Goal: Check status: Check status

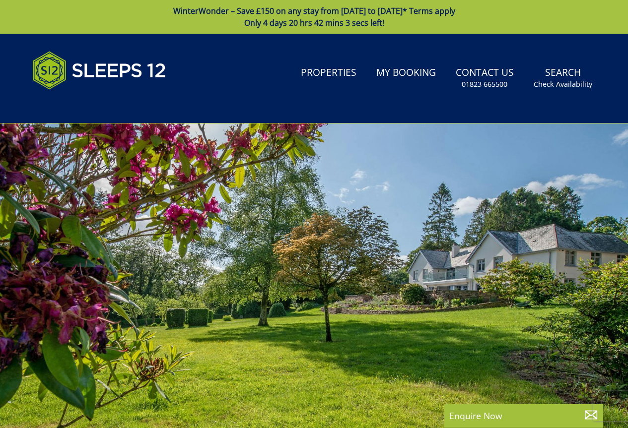
click at [411, 73] on link "My Booking" at bounding box center [405, 73] width 67 height 22
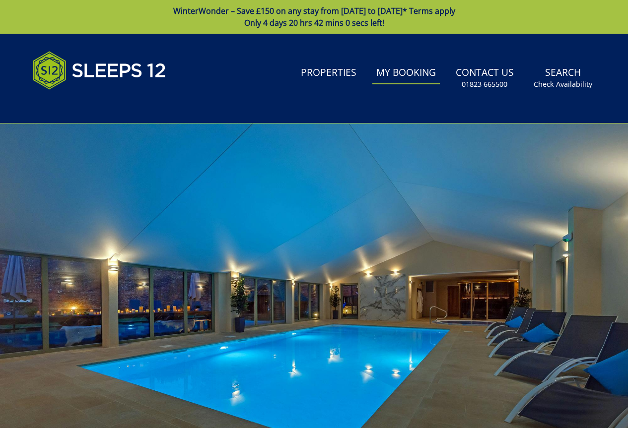
click at [426, 77] on link "My Booking" at bounding box center [405, 73] width 67 height 22
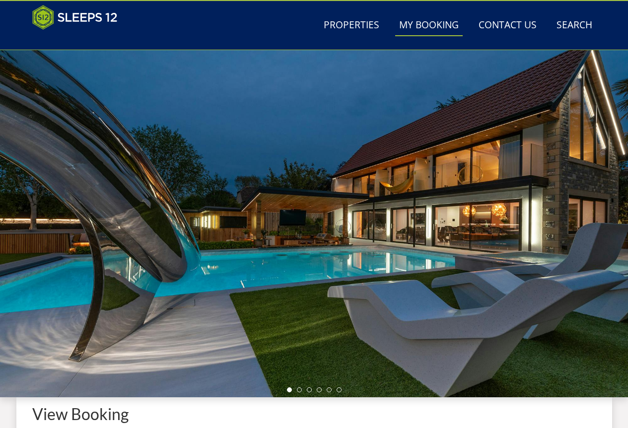
scroll to position [272, 0]
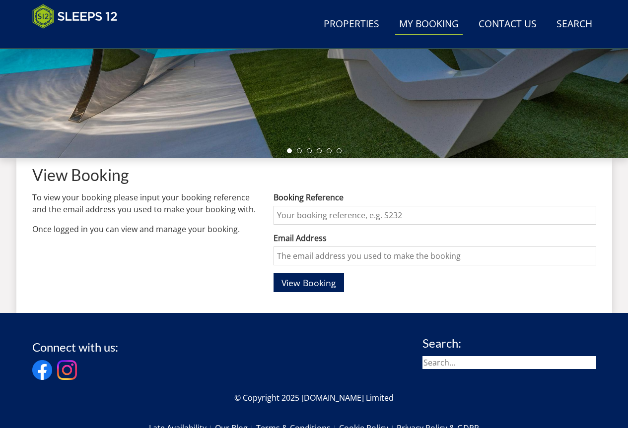
click at [320, 216] on input "Booking Reference" at bounding box center [434, 215] width 322 height 19
type input "S47466"
click at [328, 257] on input "Email Address" at bounding box center [434, 256] width 322 height 19
type input "[EMAIL_ADDRESS][DOMAIN_NAME]"
click at [287, 283] on span "View Booking" at bounding box center [308, 283] width 55 height 12
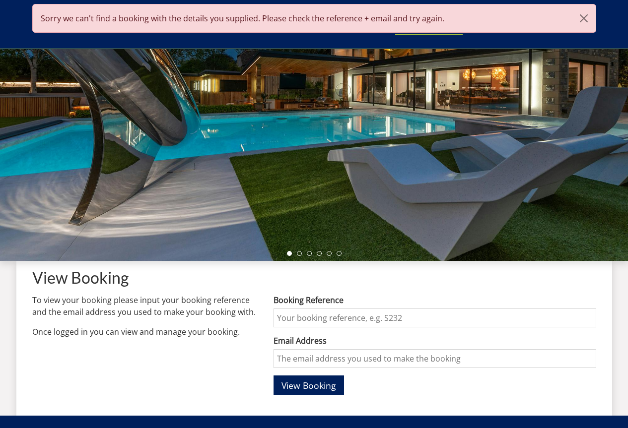
scroll to position [192, 0]
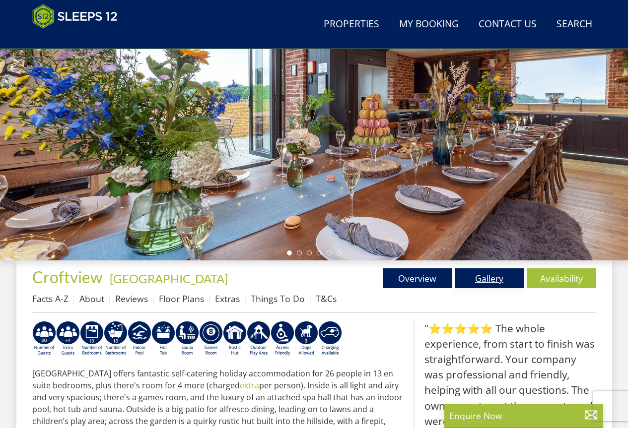
click at [490, 279] on link "Gallery" at bounding box center [489, 278] width 69 height 20
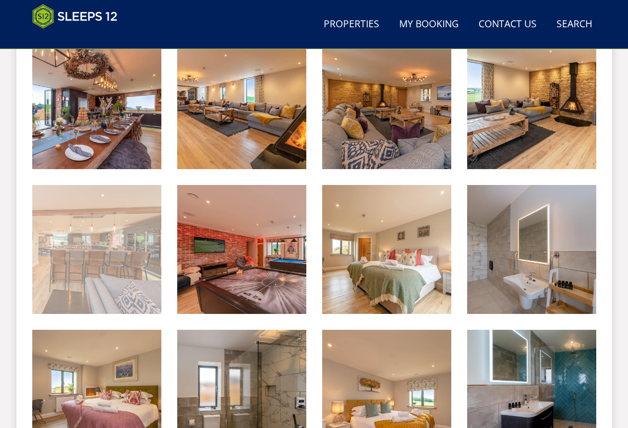
scroll to position [1065, 0]
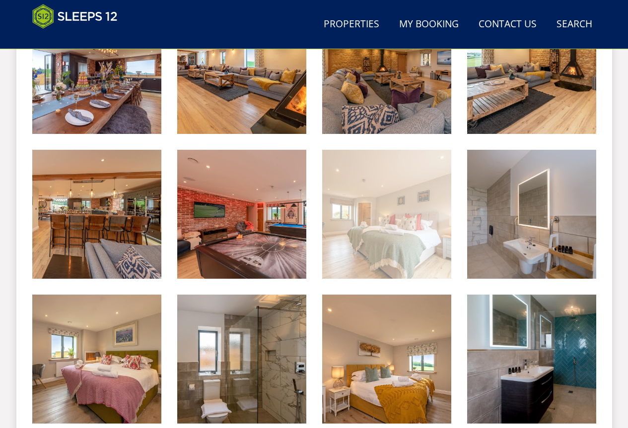
click at [421, 247] on img at bounding box center [386, 214] width 129 height 129
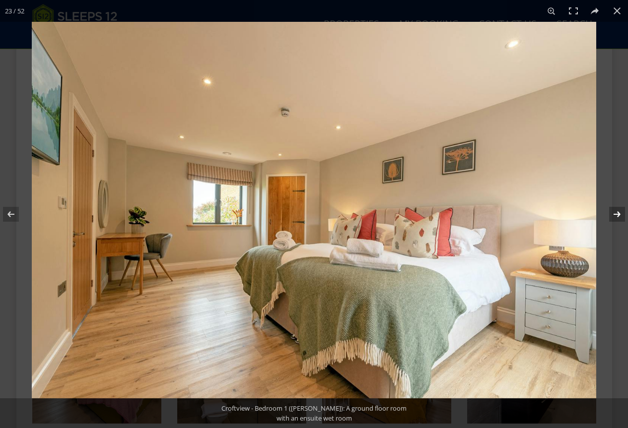
click at [622, 209] on button at bounding box center [610, 215] width 35 height 50
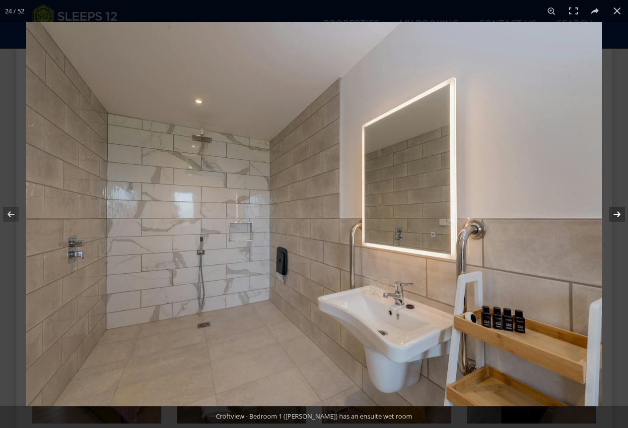
click at [622, 209] on button at bounding box center [610, 215] width 35 height 50
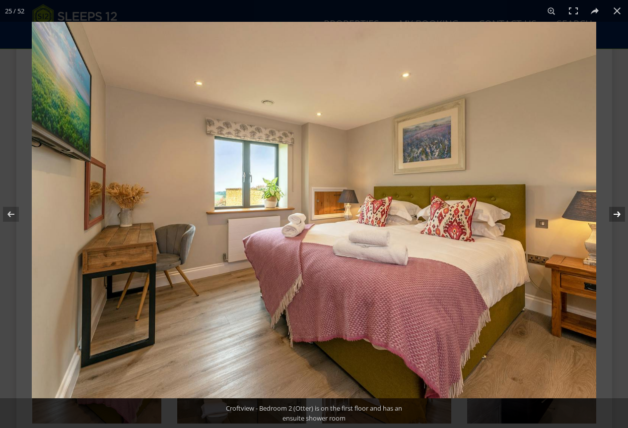
click at [622, 213] on button at bounding box center [610, 215] width 35 height 50
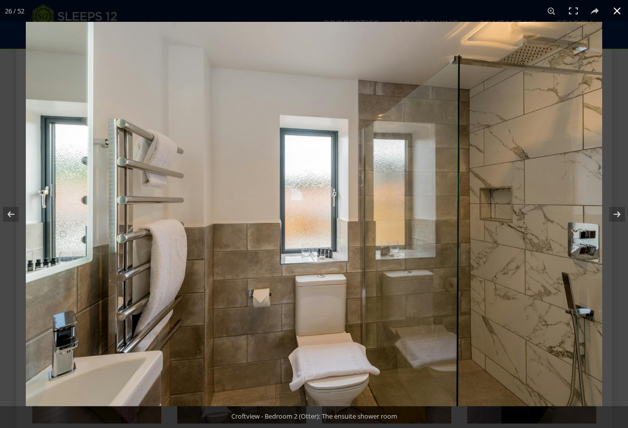
click at [613, 16] on button at bounding box center [617, 11] width 22 height 22
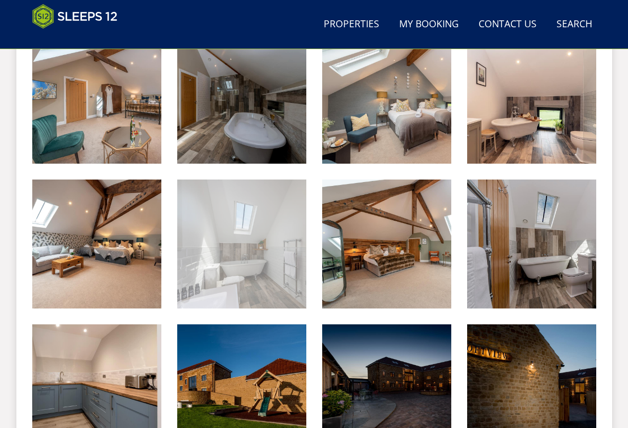
scroll to position [1909, 0]
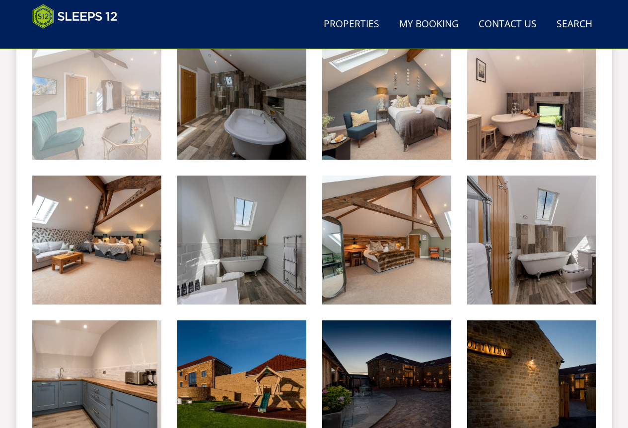
click at [142, 126] on img at bounding box center [96, 95] width 129 height 129
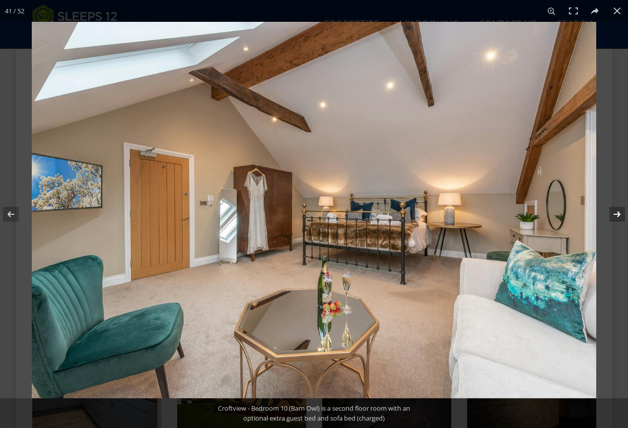
click at [612, 214] on button at bounding box center [610, 215] width 35 height 50
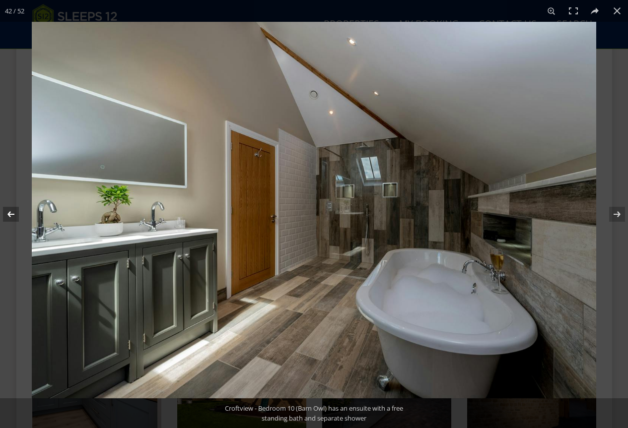
click at [19, 207] on button at bounding box center [17, 215] width 35 height 50
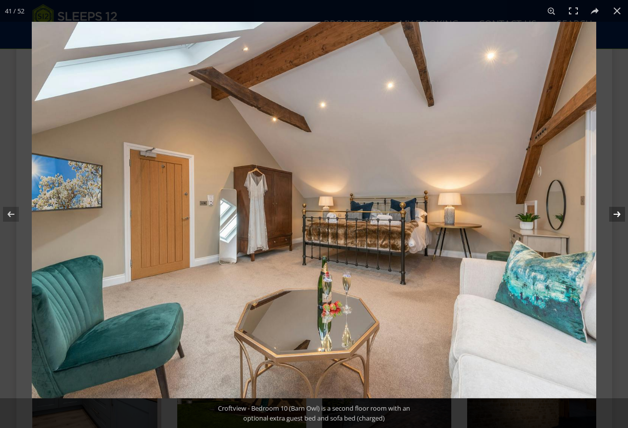
drag, startPoint x: 613, startPoint y: 212, endPoint x: 617, endPoint y: 223, distance: 11.6
click at [614, 212] on button at bounding box center [610, 215] width 35 height 50
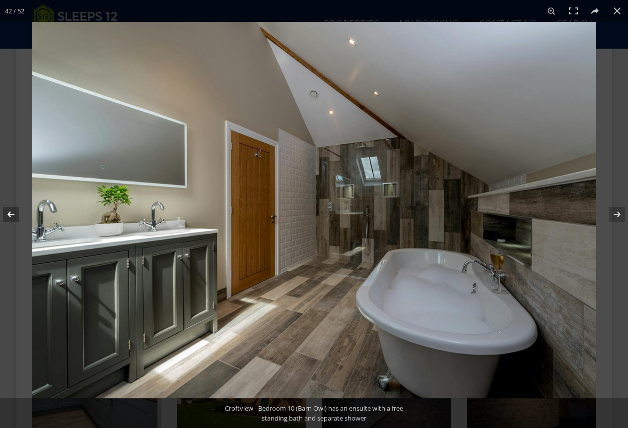
drag, startPoint x: 9, startPoint y: 217, endPoint x: 9, endPoint y: 211, distance: 6.5
click at [9, 217] on button at bounding box center [17, 215] width 35 height 50
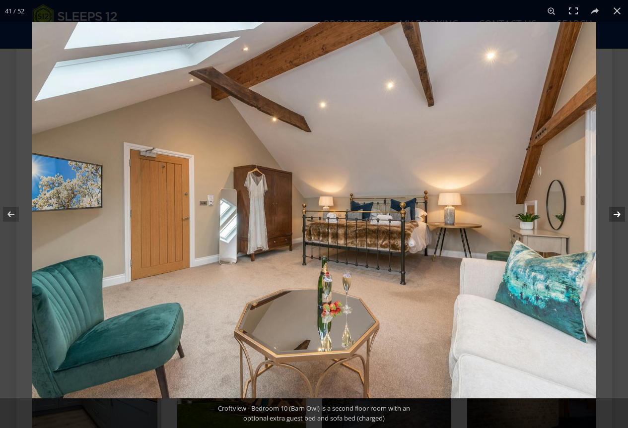
click at [621, 212] on button at bounding box center [610, 215] width 35 height 50
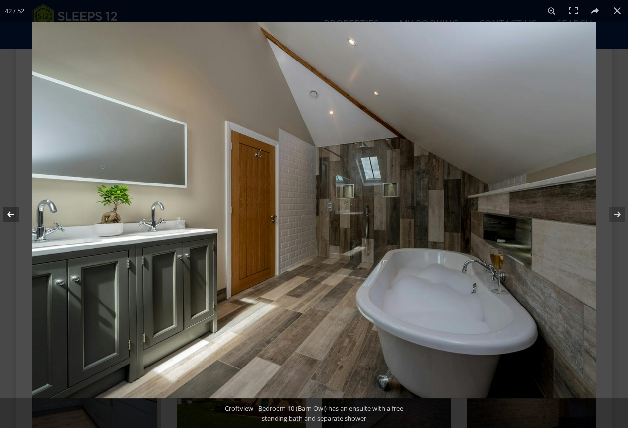
click at [9, 214] on button at bounding box center [17, 215] width 35 height 50
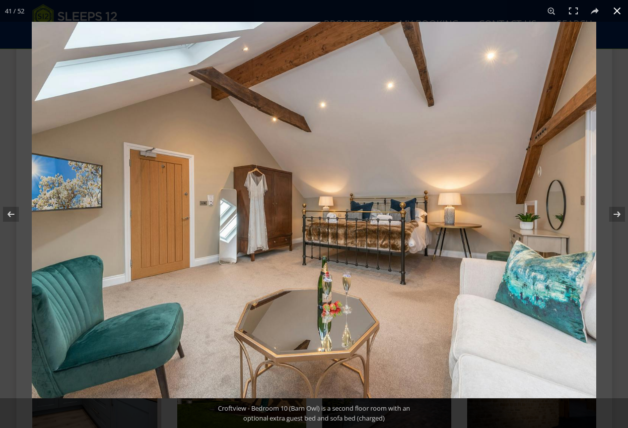
click at [621, 5] on button at bounding box center [617, 11] width 22 height 22
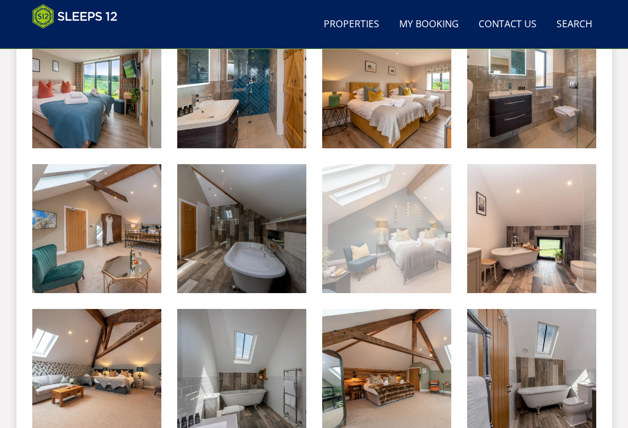
scroll to position [1797, 0]
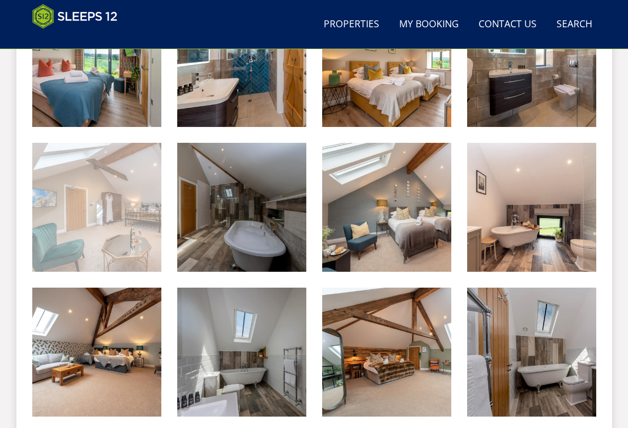
click at [109, 189] on img at bounding box center [96, 207] width 129 height 129
